Goal: Task Accomplishment & Management: Complete application form

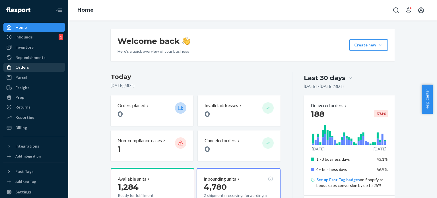
click at [30, 70] on div "Orders" at bounding box center [34, 67] width 60 height 8
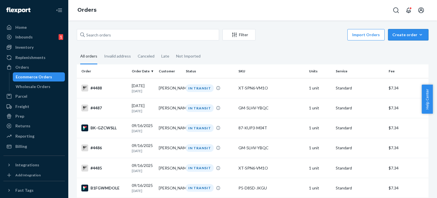
click at [390, 36] on button "Create order Ecommerce order Removal order" at bounding box center [408, 34] width 40 height 11
click at [394, 49] on span "Ecommerce order" at bounding box center [411, 48] width 35 height 4
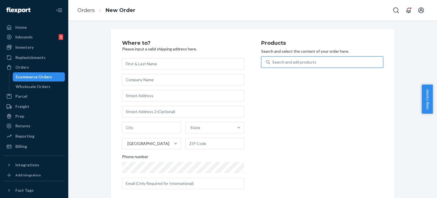
click at [299, 62] on div "Search and add products" at bounding box center [294, 62] width 44 height 6
click at [273, 62] on input "0 results available. Use Up and Down to choose options, press Enter to select t…" at bounding box center [272, 62] width 1 height 6
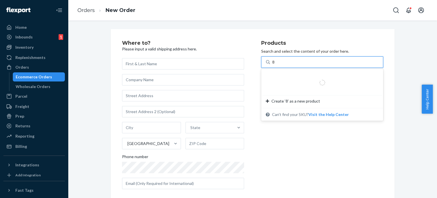
type input "87"
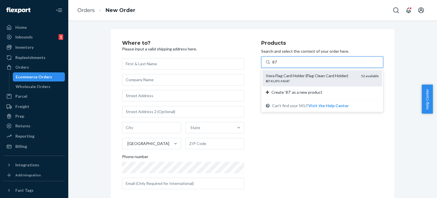
click at [300, 75] on div "Itera Flag Card Holder (Flag Clean Card Holder)" at bounding box center [311, 76] width 91 height 6
click at [278, 65] on input "87" at bounding box center [274, 62] width 5 height 6
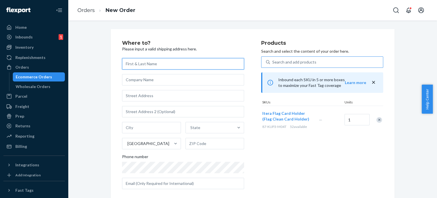
paste input "[PERSON_NAME]"
type input "[PERSON_NAME]"
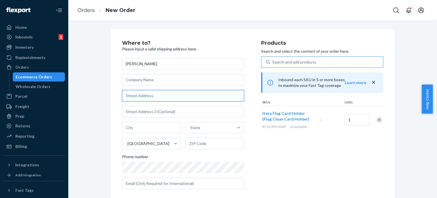
paste input "[STREET_ADDRESS][US_STATE]"
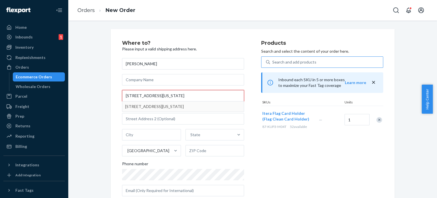
type input "[STREET_ADDRESS][US_STATE]"
type input "Monticello"
type input "61856"
type input "[STREET_ADDRESS]"
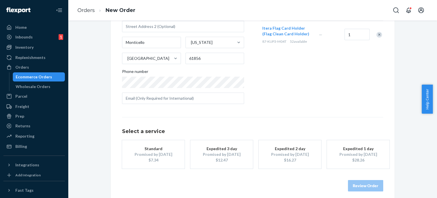
scroll to position [85, 0]
click at [167, 152] on div "Promised by [DATE]" at bounding box center [154, 154] width 46 height 6
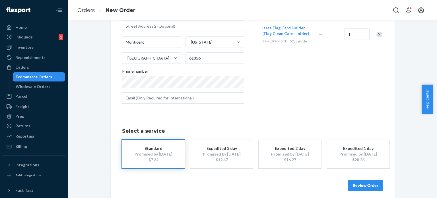
click at [372, 183] on button "Review Order" at bounding box center [365, 185] width 35 height 11
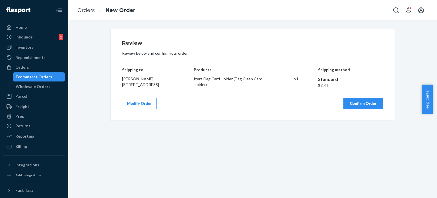
click at [367, 106] on button "Confirm Order" at bounding box center [364, 103] width 40 height 11
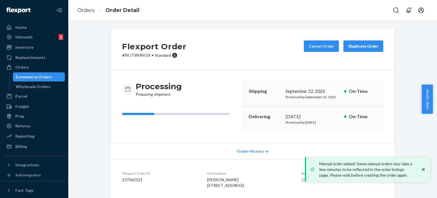
click at [37, 77] on div "Ecommerce Orders" at bounding box center [34, 77] width 36 height 6
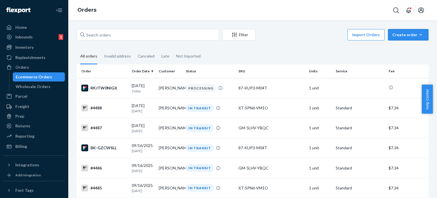
click at [412, 32] on div "Create order" at bounding box center [409, 35] width 32 height 6
click at [413, 52] on button "Ecommerce order" at bounding box center [417, 48] width 55 height 12
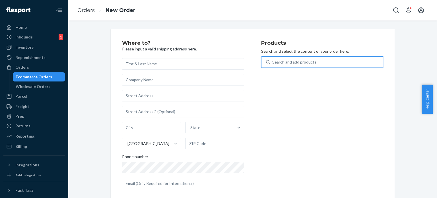
click at [291, 62] on div "Search and add products" at bounding box center [294, 62] width 44 height 6
click at [273, 62] on input "0 results available. Use Up and Down to choose options, press Enter to select t…" at bounding box center [272, 62] width 1 height 6
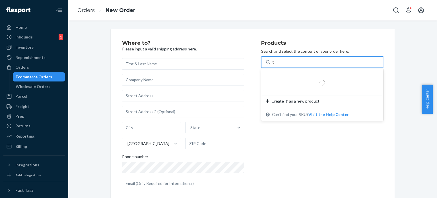
type input "ti"
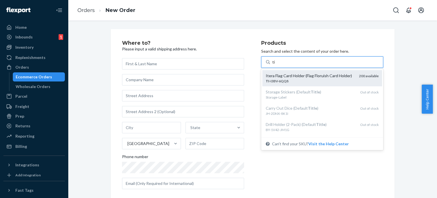
click at [294, 75] on div "Itera Flag Card Holder (Flag Floruish Card Holder)" at bounding box center [310, 76] width 89 height 6
click at [276, 65] on input "ti" at bounding box center [273, 62] width 3 height 6
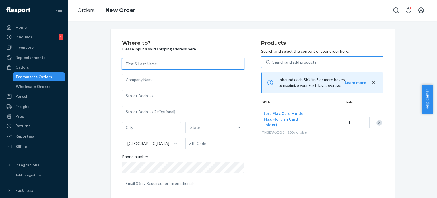
paste input "[PERSON_NAME]"
type input "[PERSON_NAME]"
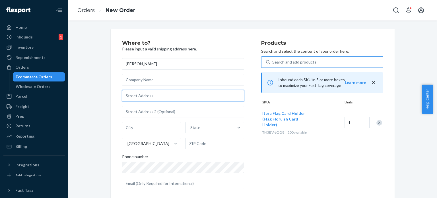
paste input "[STREET_ADDRESS][PERSON_NAME][PERSON_NAME][US_STATE]"
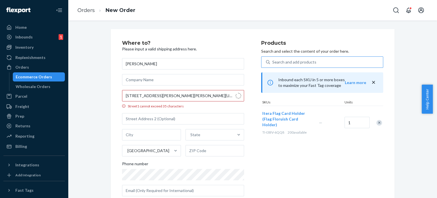
type input "19598 [PERSON_NAME] Dr"
type input "Brainerd"
type input "56401"
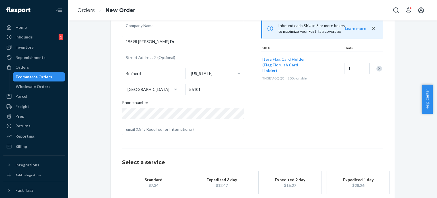
scroll to position [84, 0]
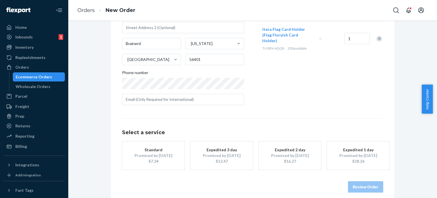
click at [159, 150] on div "Standard" at bounding box center [154, 150] width 46 height 6
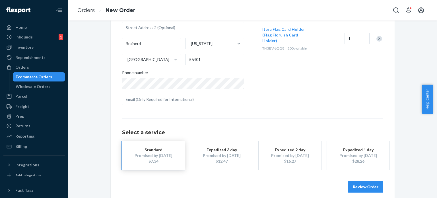
click at [365, 189] on button "Review Order" at bounding box center [365, 186] width 35 height 11
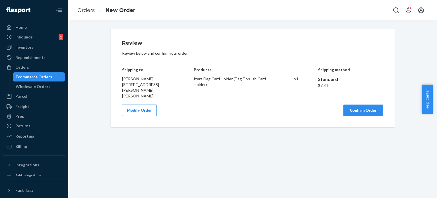
scroll to position [0, 0]
click at [353, 106] on button "Confirm Order" at bounding box center [364, 109] width 40 height 11
